Goal: Transaction & Acquisition: Purchase product/service

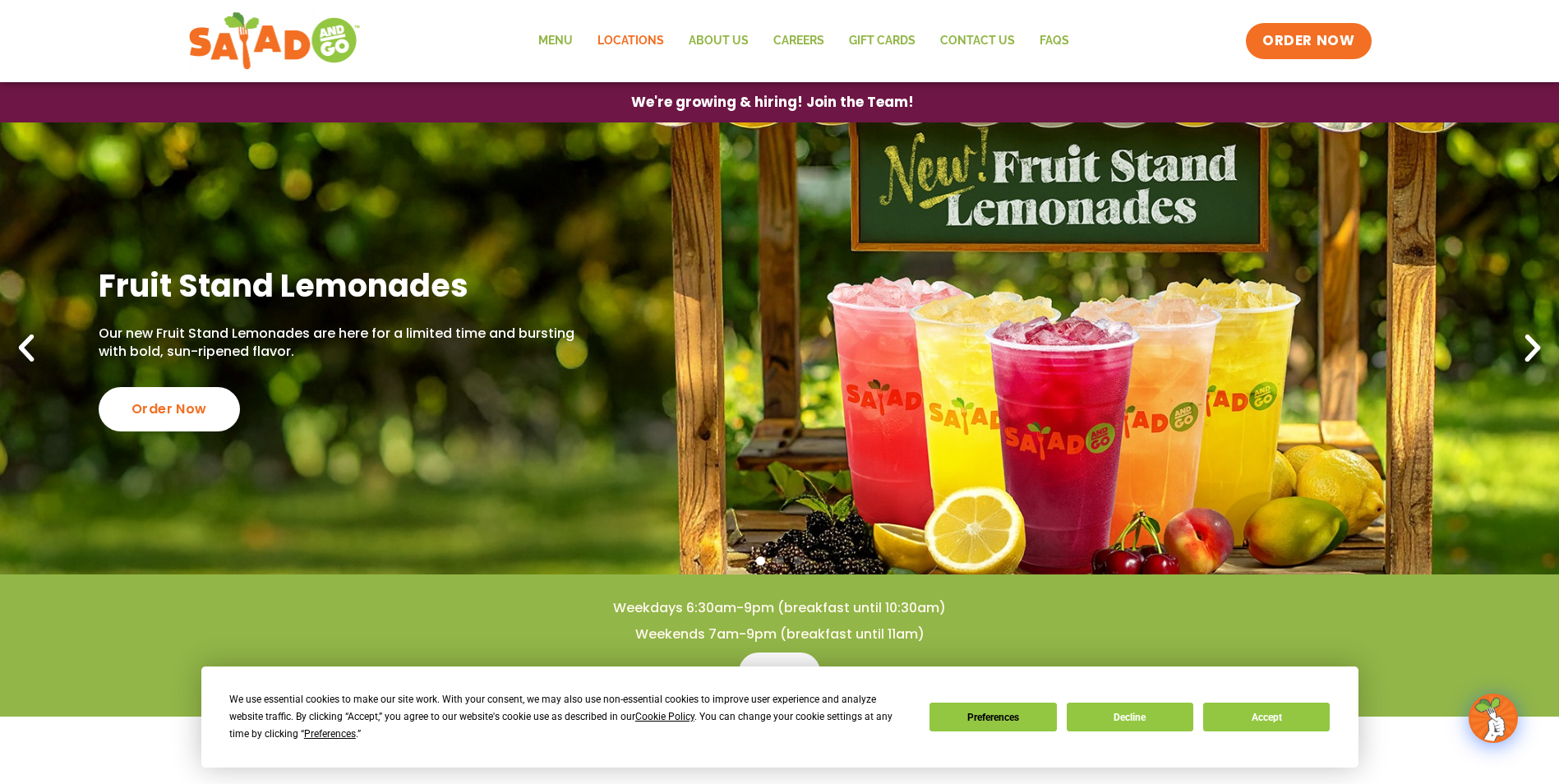
click at [636, 42] on link "Locations" at bounding box center [631, 41] width 91 height 38
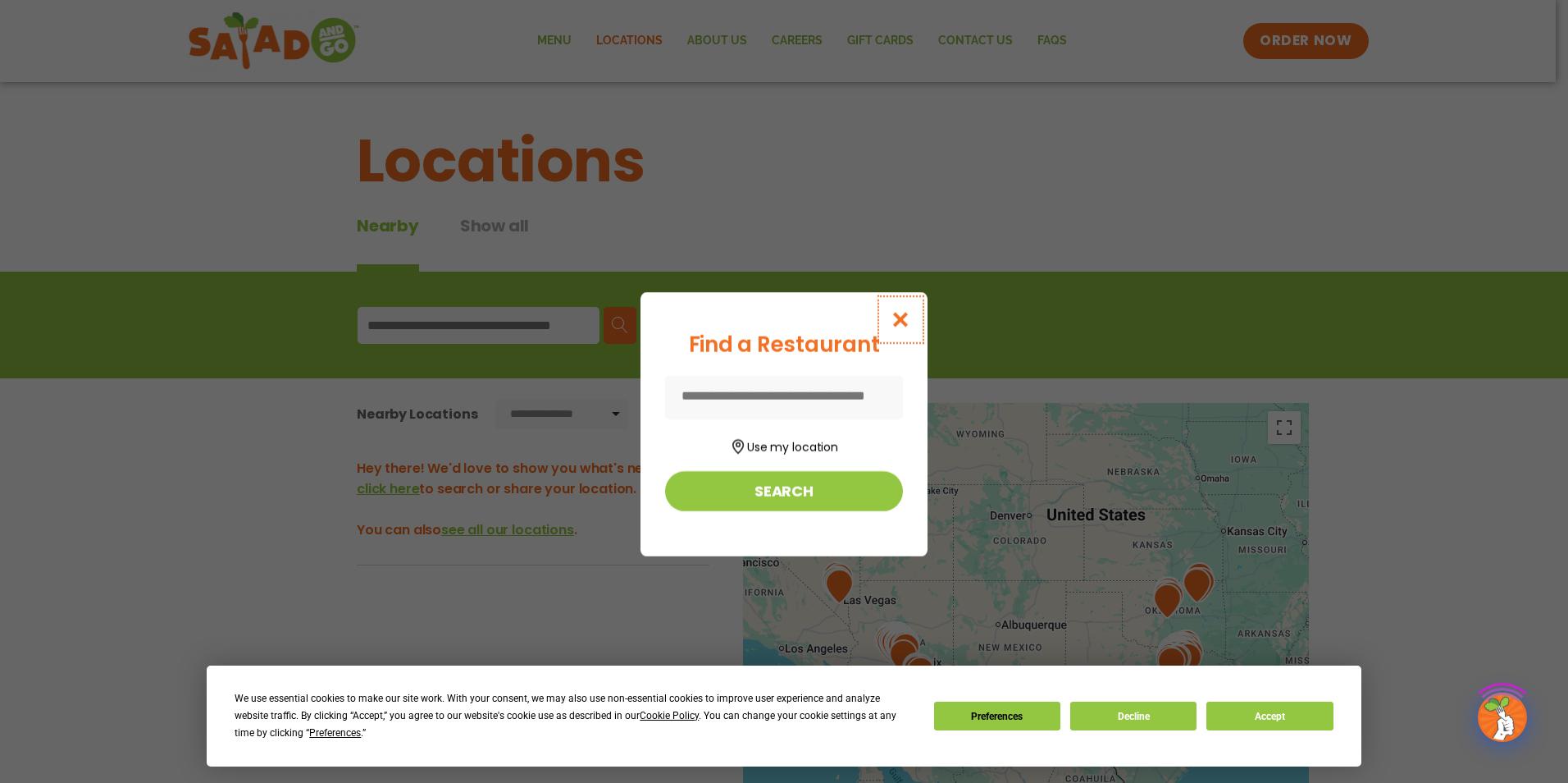
click at [909, 314] on icon "Close modal" at bounding box center [901, 319] width 21 height 17
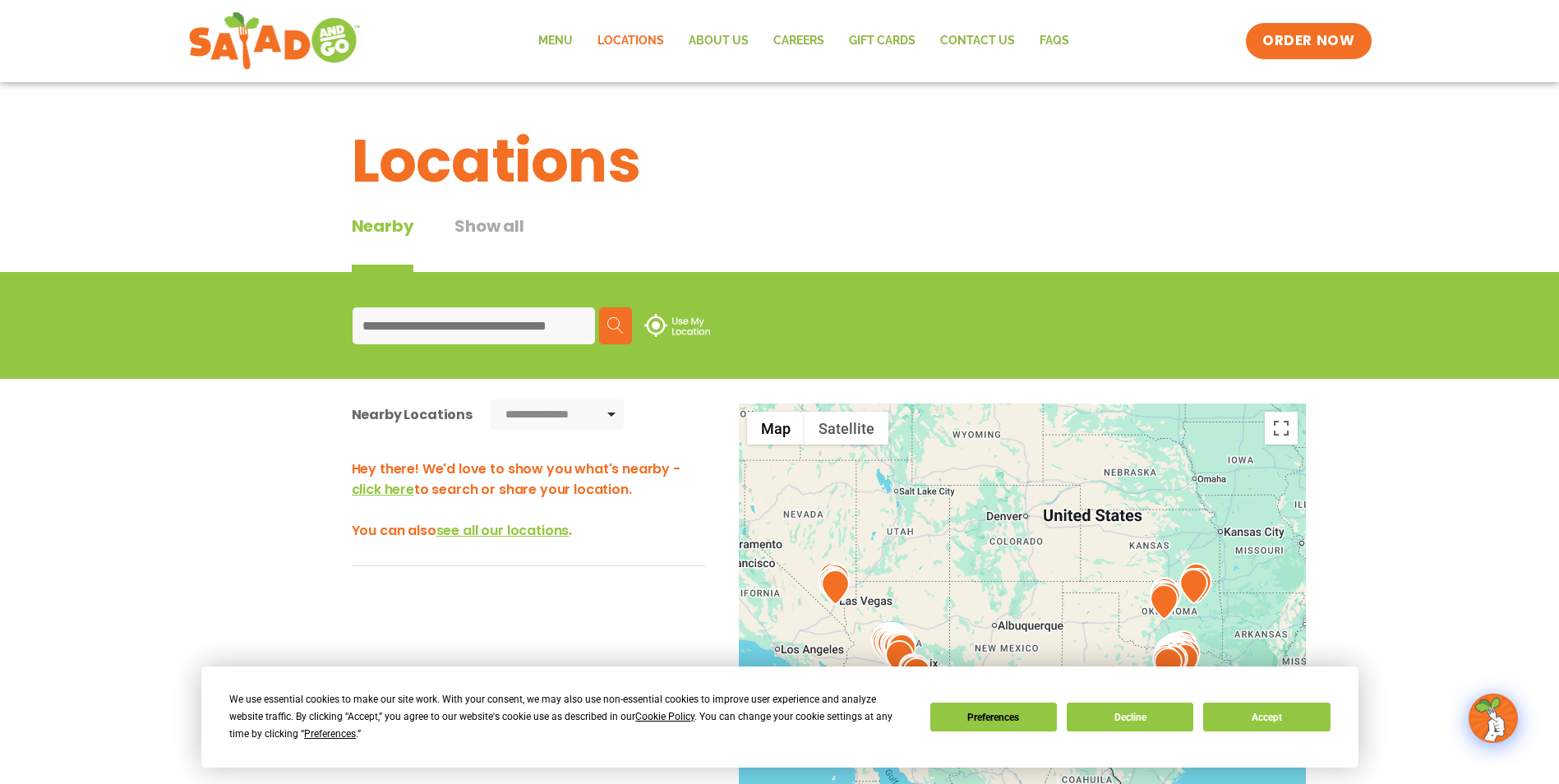
click at [522, 312] on input at bounding box center [473, 325] width 242 height 37
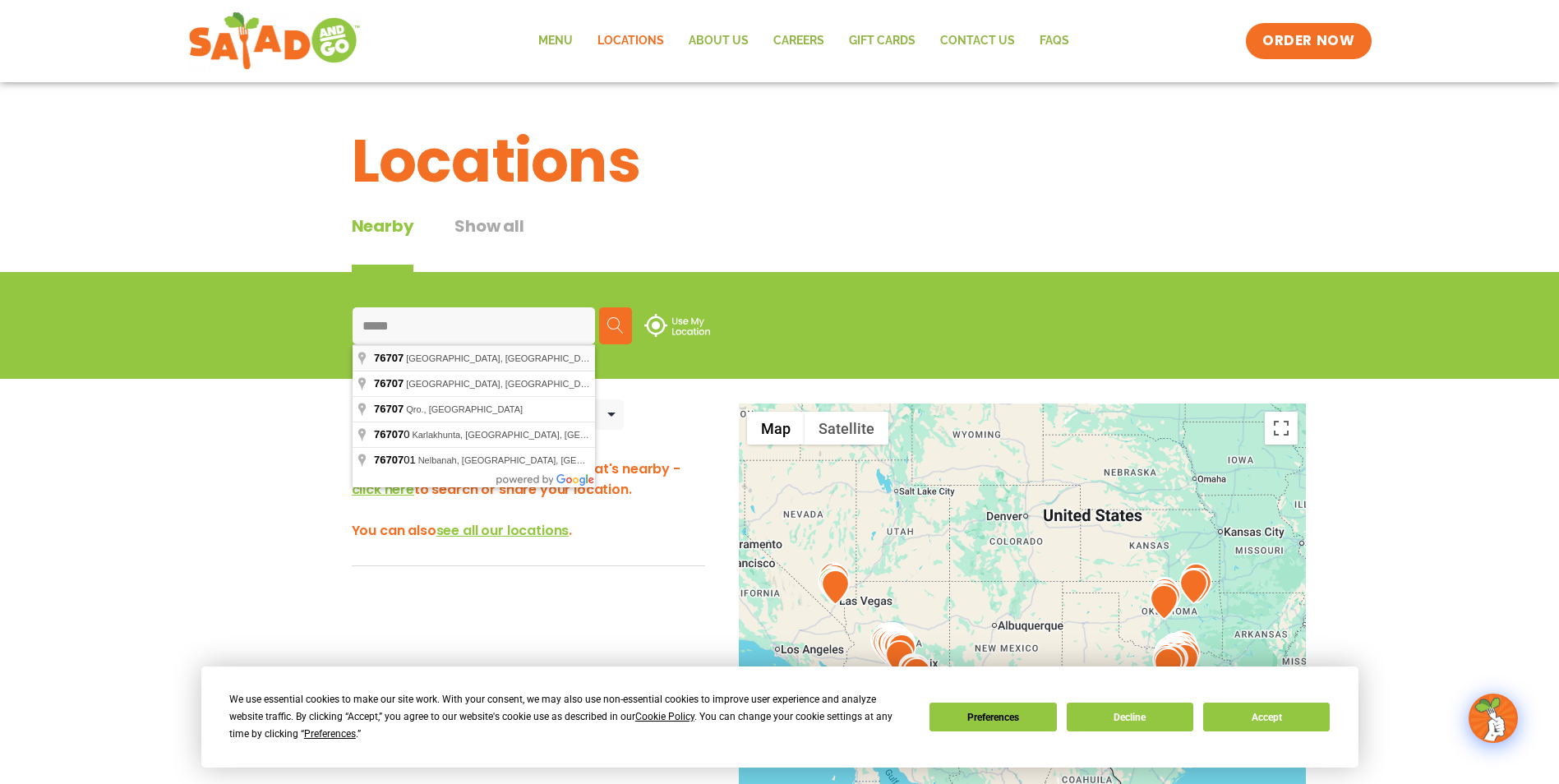
type input "**********"
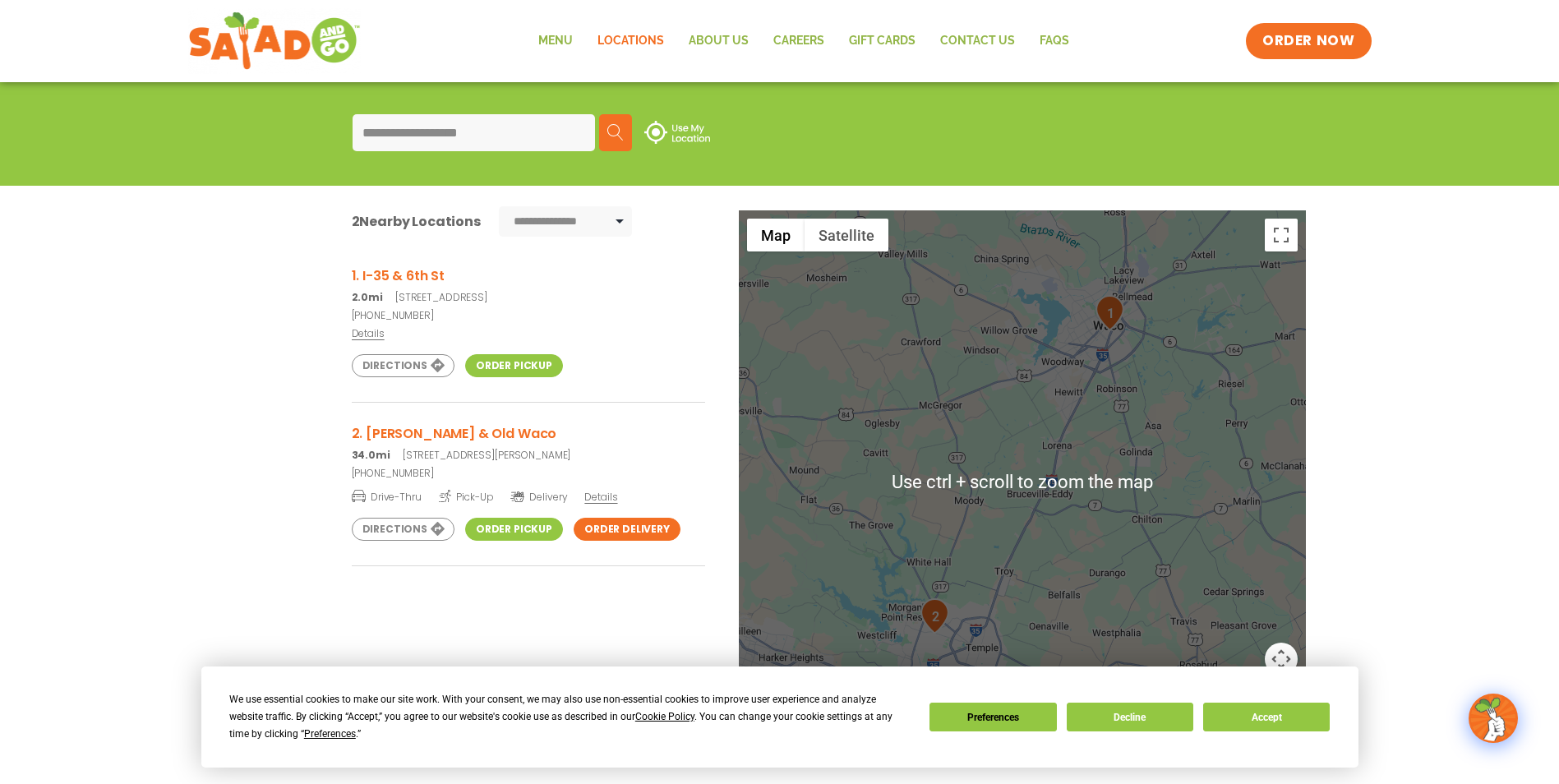
scroll to position [164, 0]
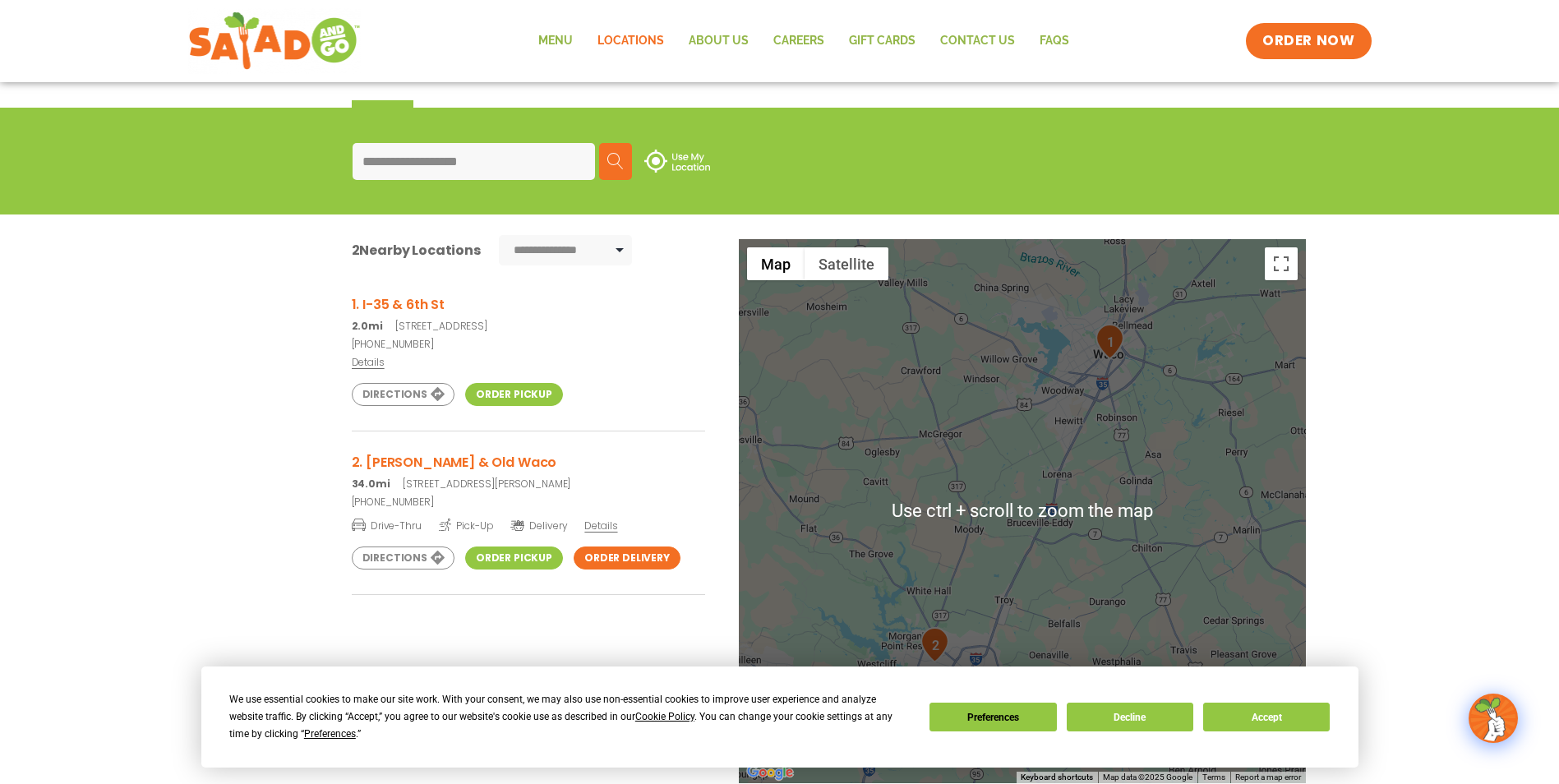
click at [524, 332] on p "2.0mi [STREET_ADDRESS]" at bounding box center [528, 325] width 353 height 15
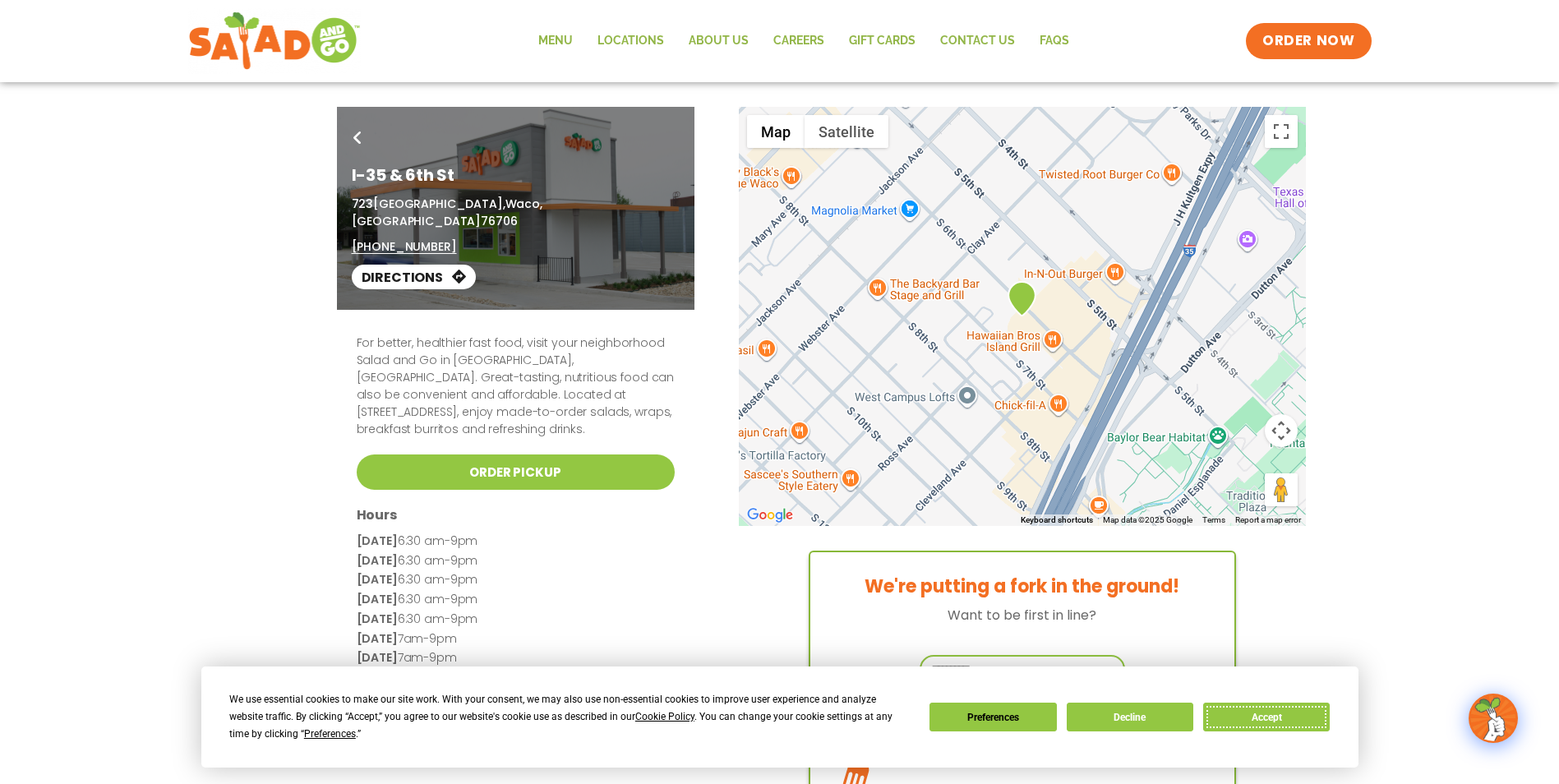
click at [1256, 710] on button "Accept" at bounding box center [1266, 716] width 127 height 29
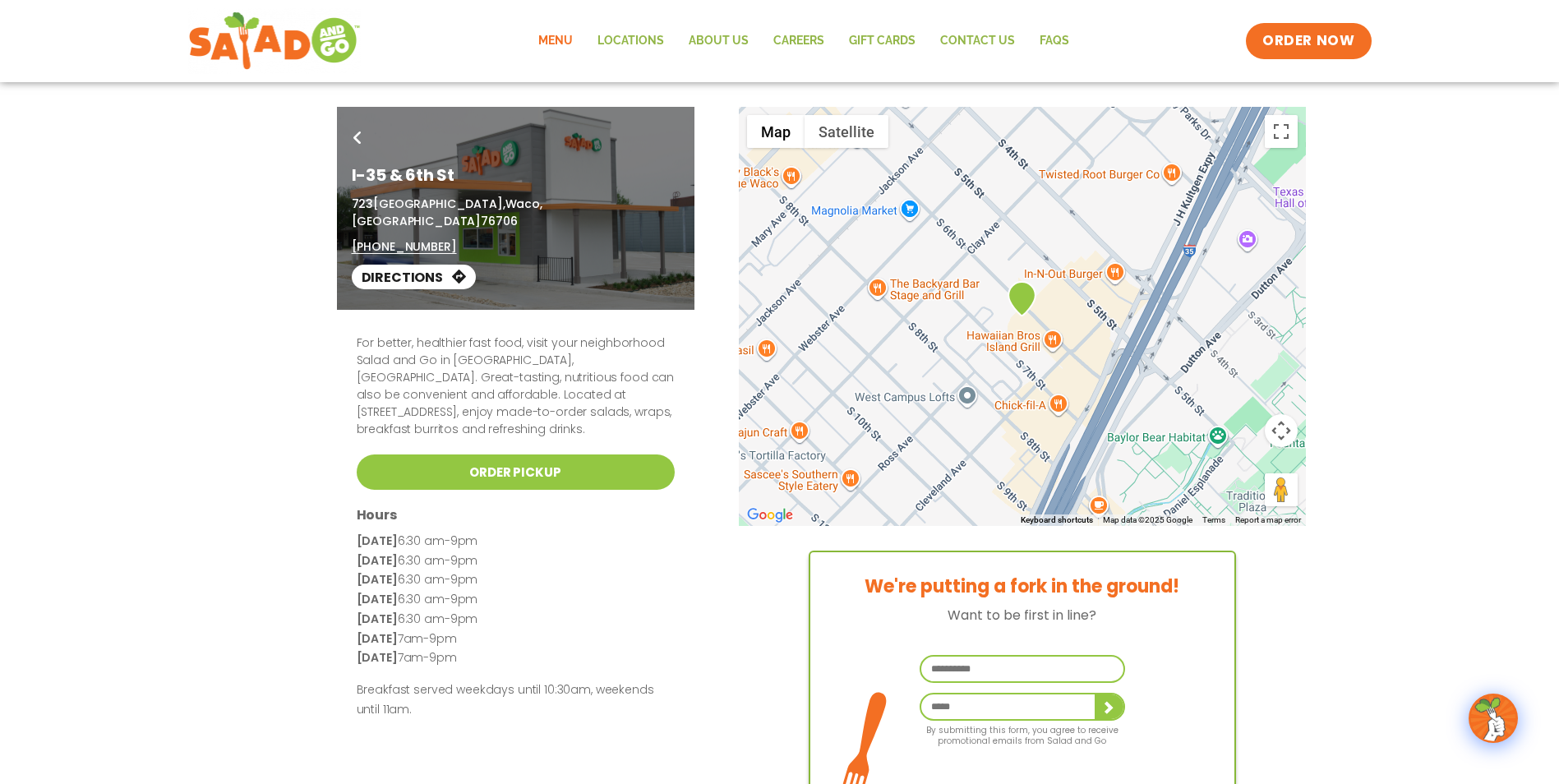
click at [573, 42] on link "Menu" at bounding box center [556, 41] width 59 height 38
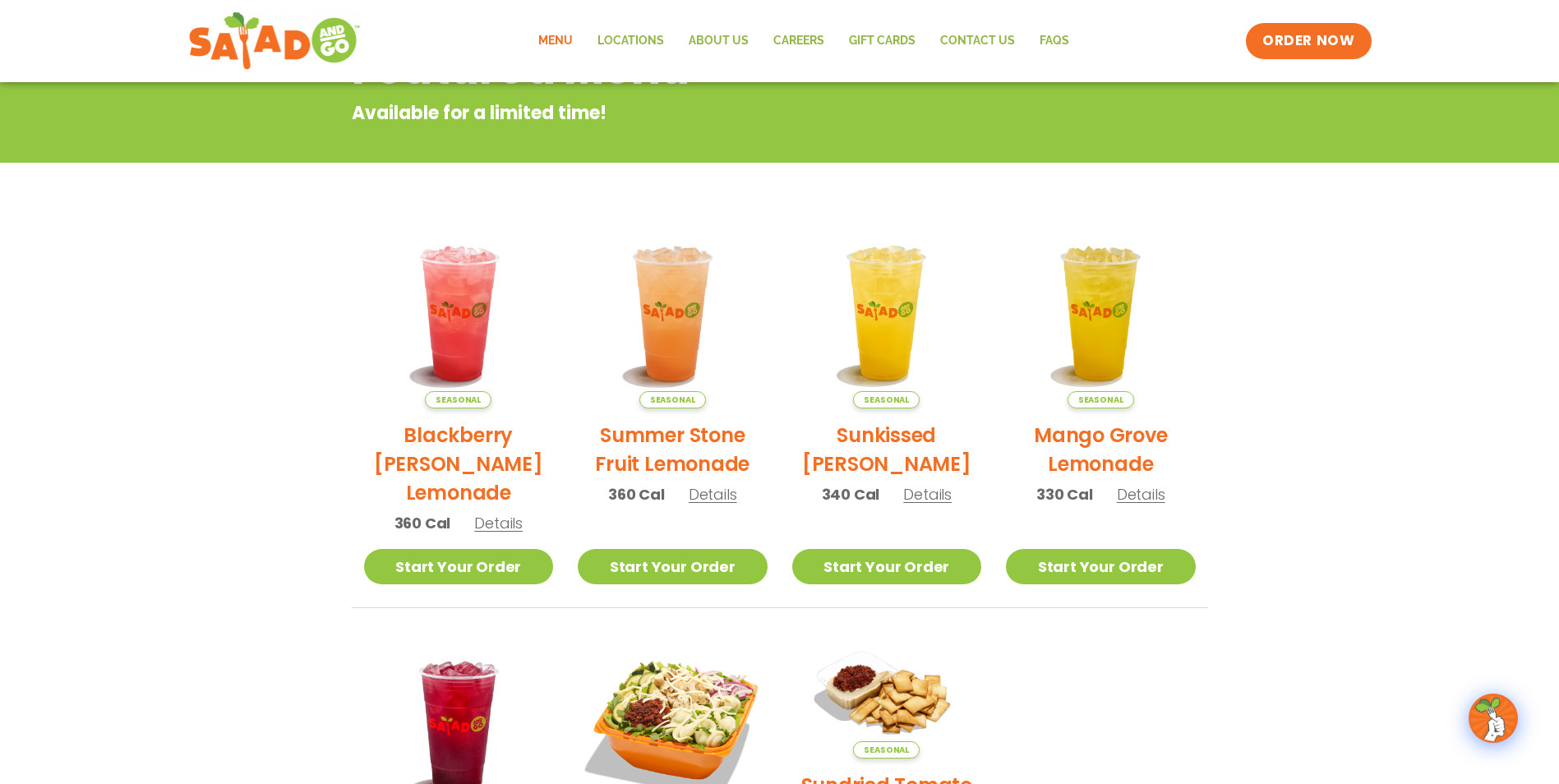
scroll to position [24, 0]
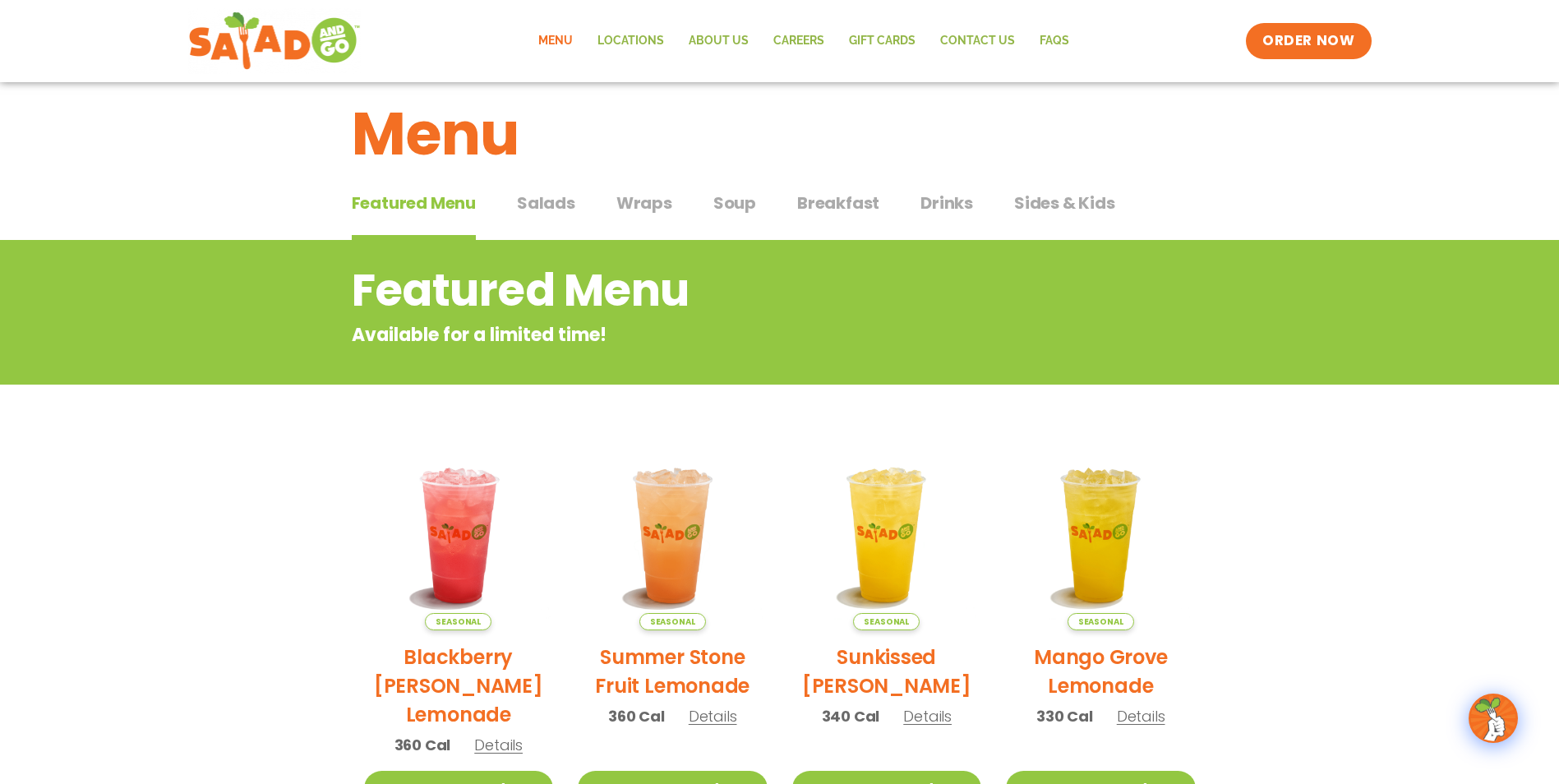
click at [523, 202] on span "Salads" at bounding box center [546, 203] width 58 height 25
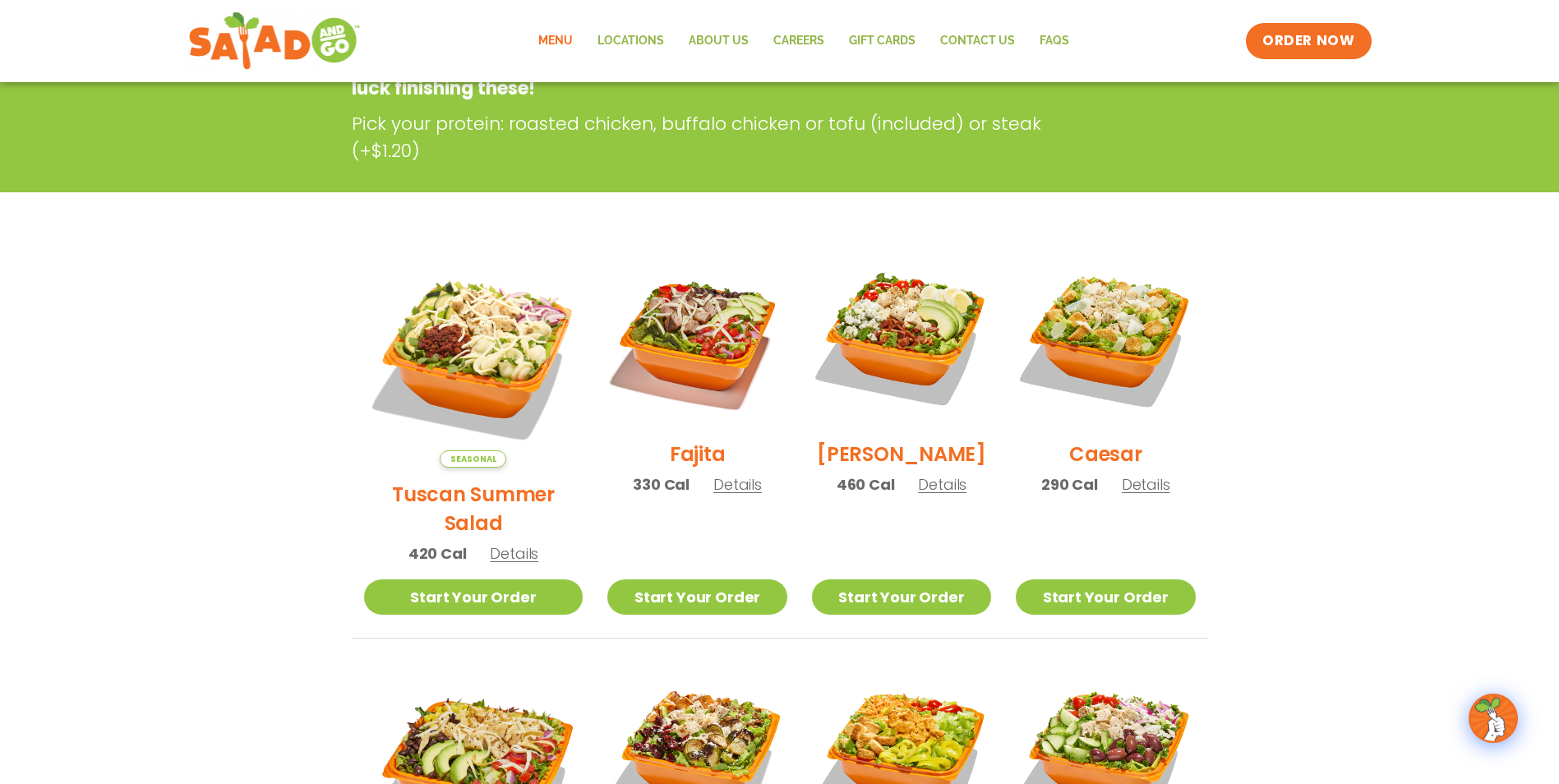
scroll to position [270, 0]
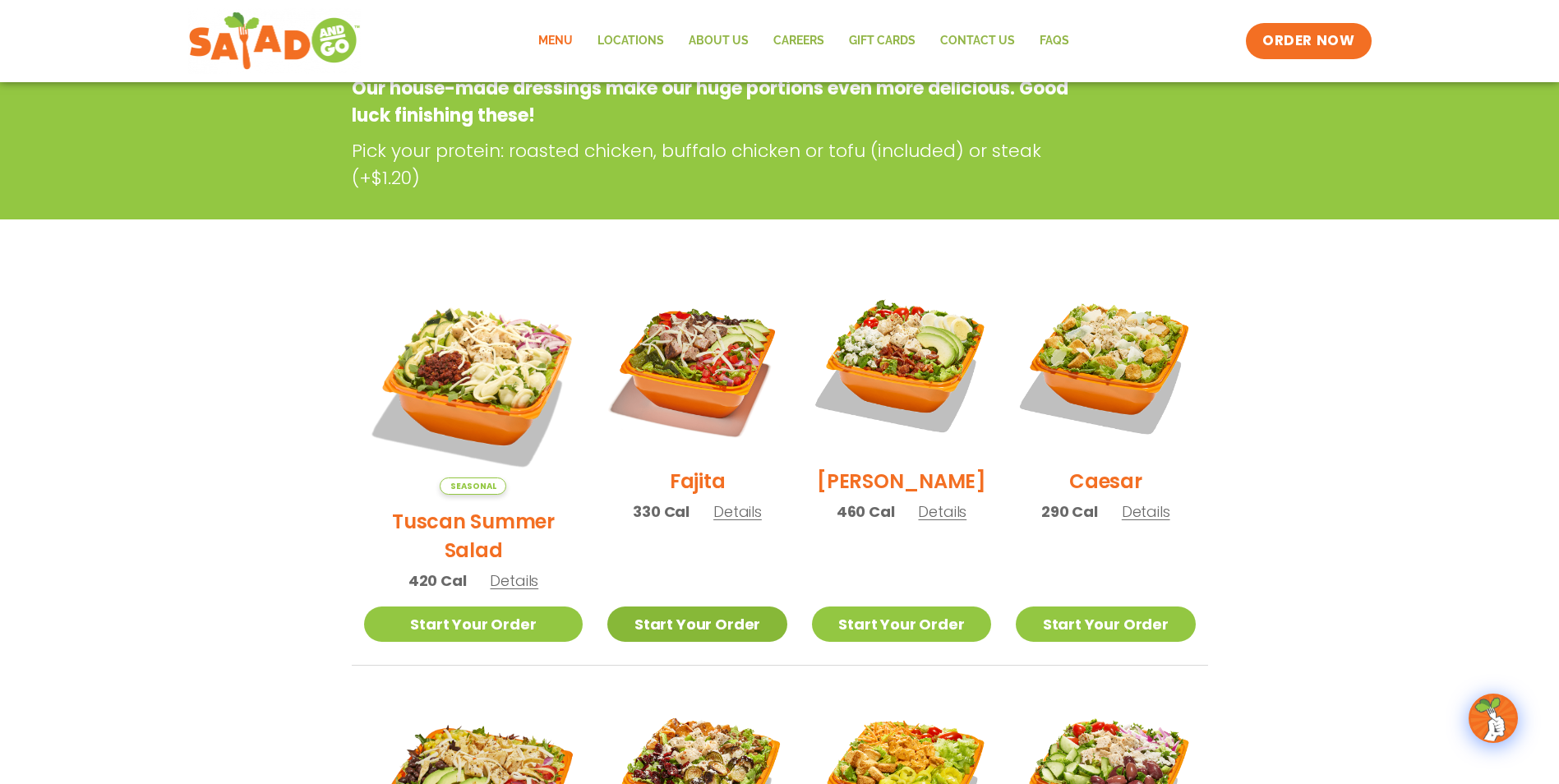
click at [695, 606] on link "Start Your Order" at bounding box center [696, 624] width 179 height 36
